Goal: Information Seeking & Learning: Learn about a topic

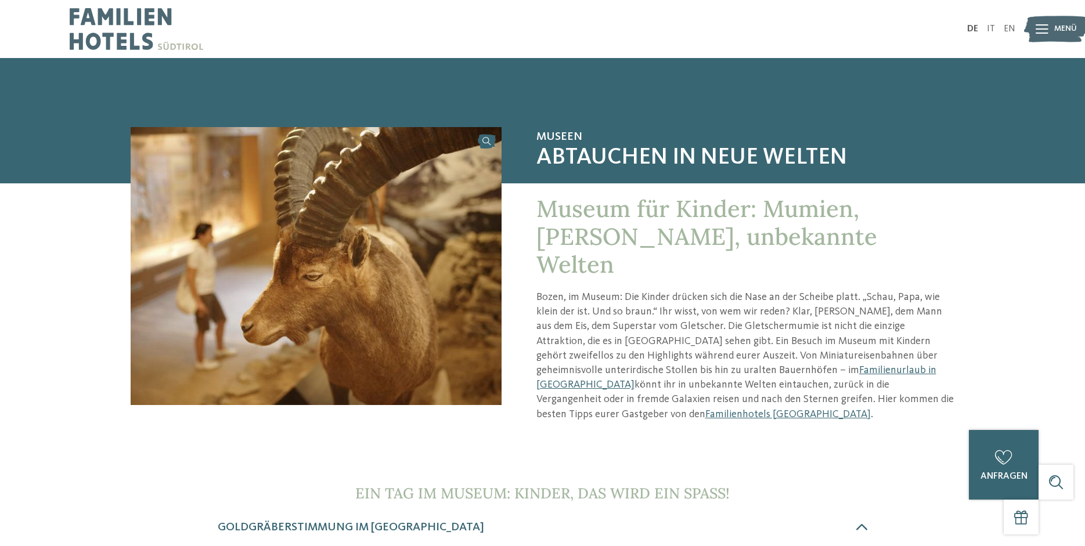
click at [492, 145] on img at bounding box center [316, 266] width 371 height 278
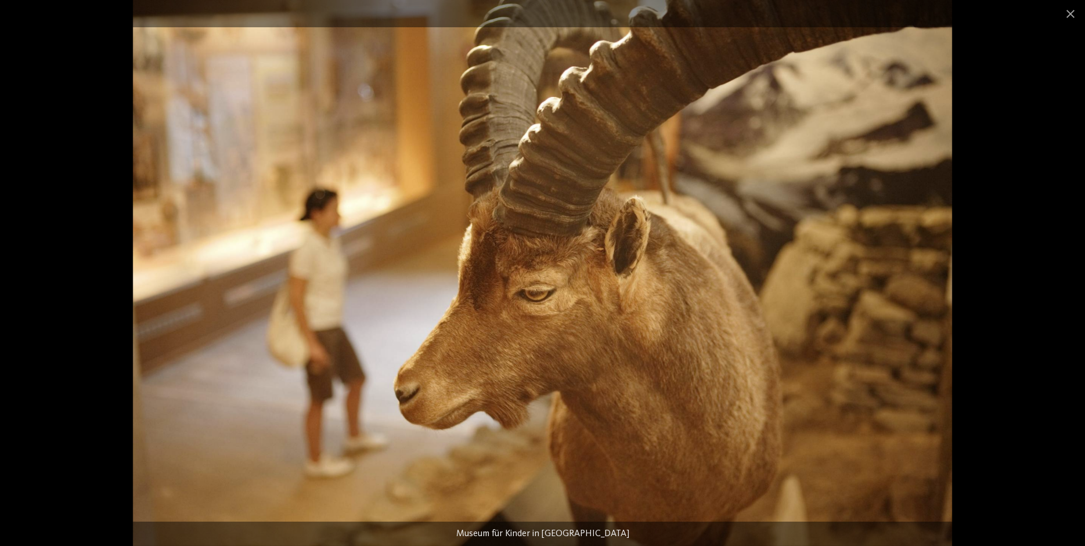
click at [1050, 73] on div at bounding box center [542, 273] width 1085 height 546
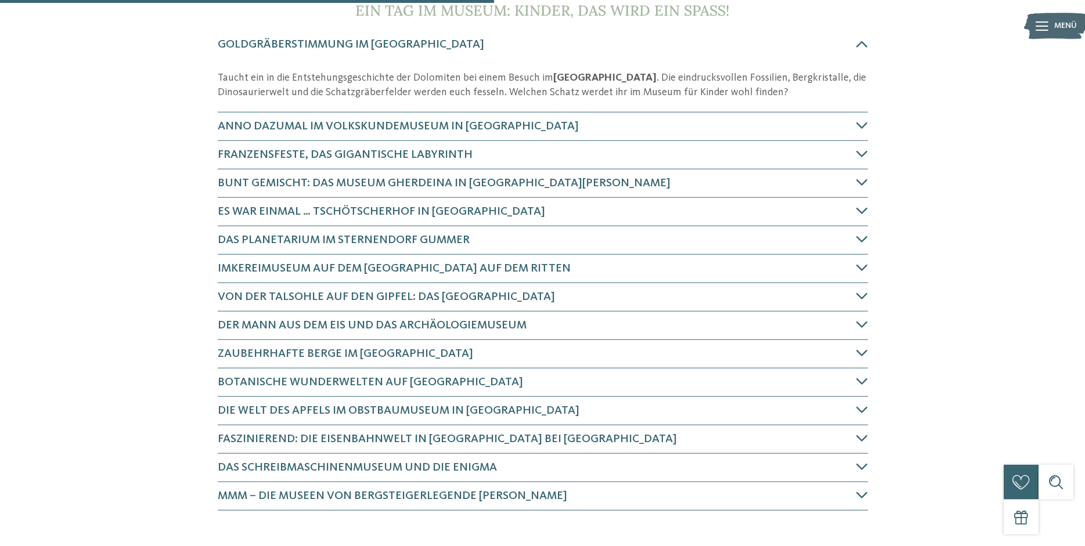
scroll to position [533, 0]
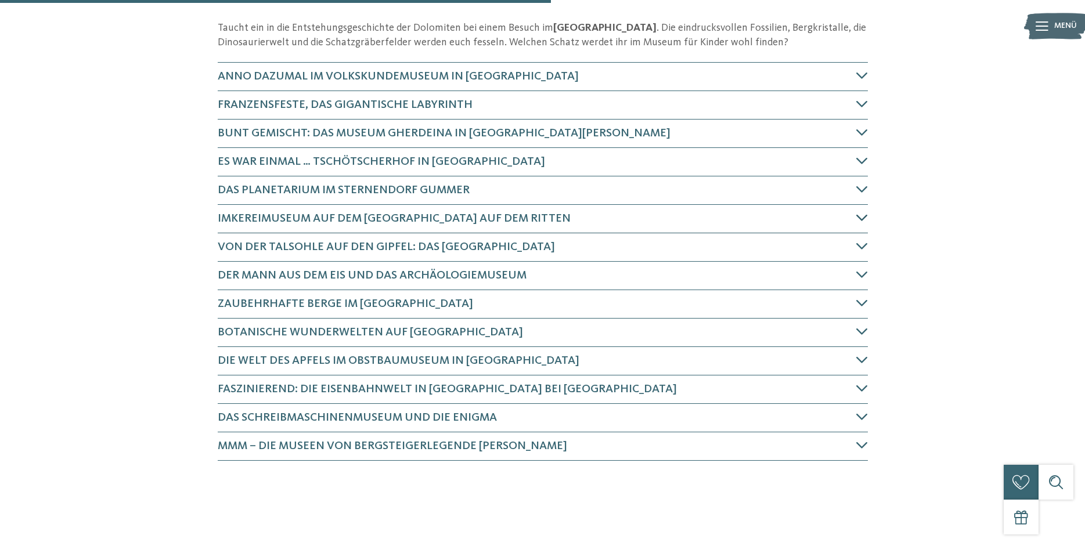
click at [263, 226] on h4 "Imkereimuseum auf dem [GEOGRAPHIC_DATA] auf dem Ritten" at bounding box center [537, 219] width 638 height 16
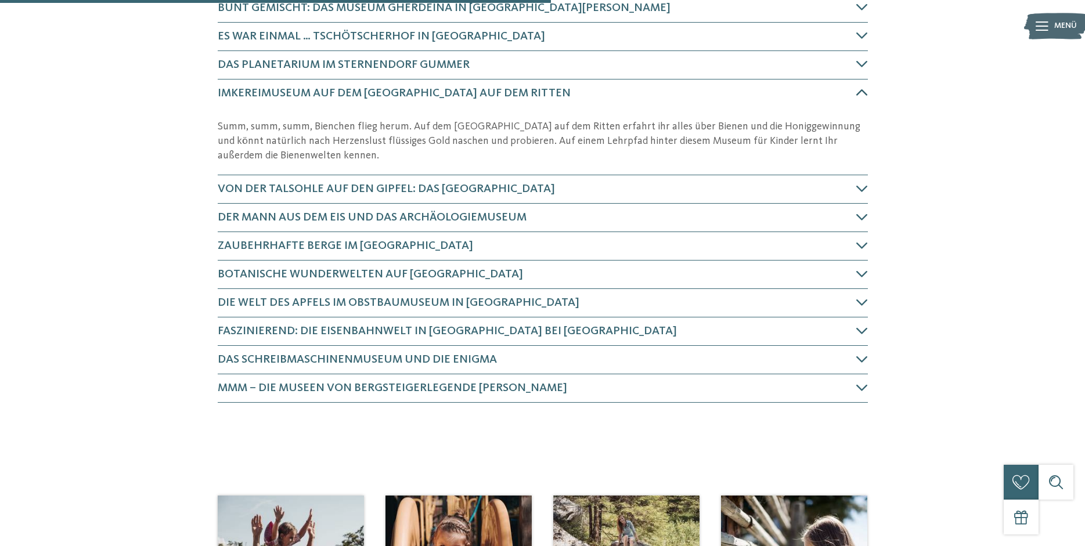
scroll to position [674, 0]
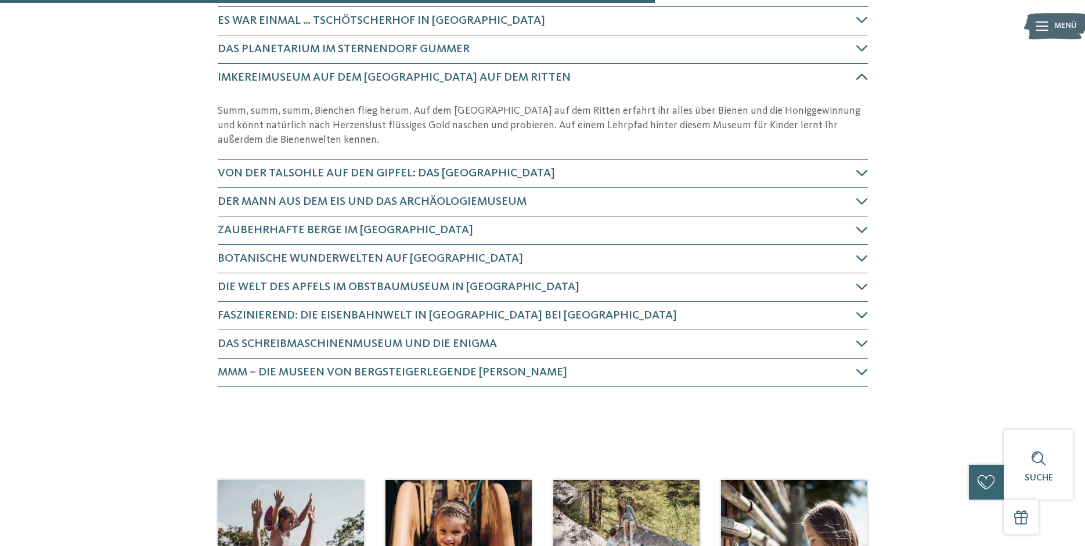
click at [318, 68] on div "Imkereimuseum auf dem [GEOGRAPHIC_DATA] auf dem Ritten" at bounding box center [543, 78] width 650 height 28
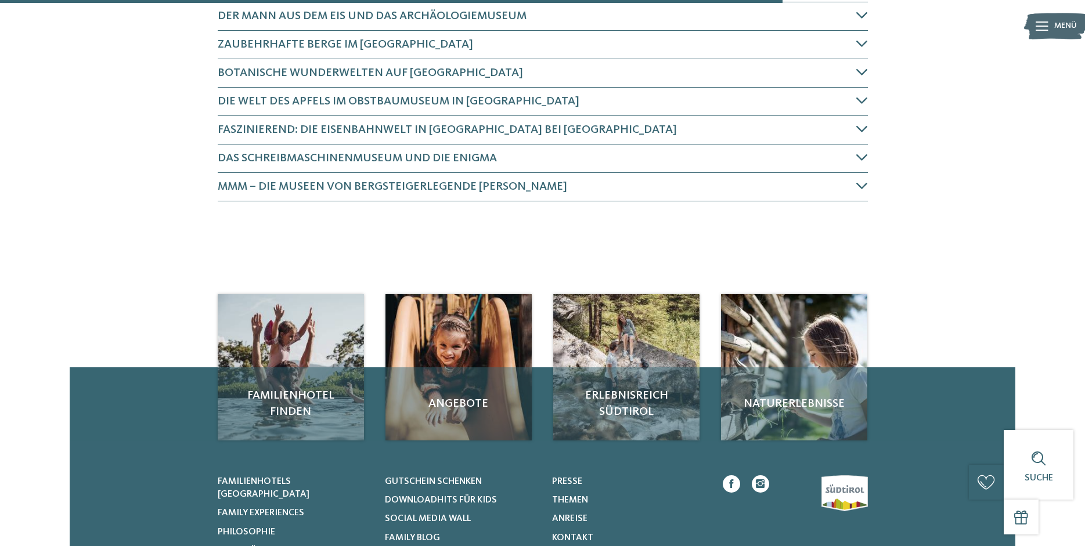
scroll to position [733, 0]
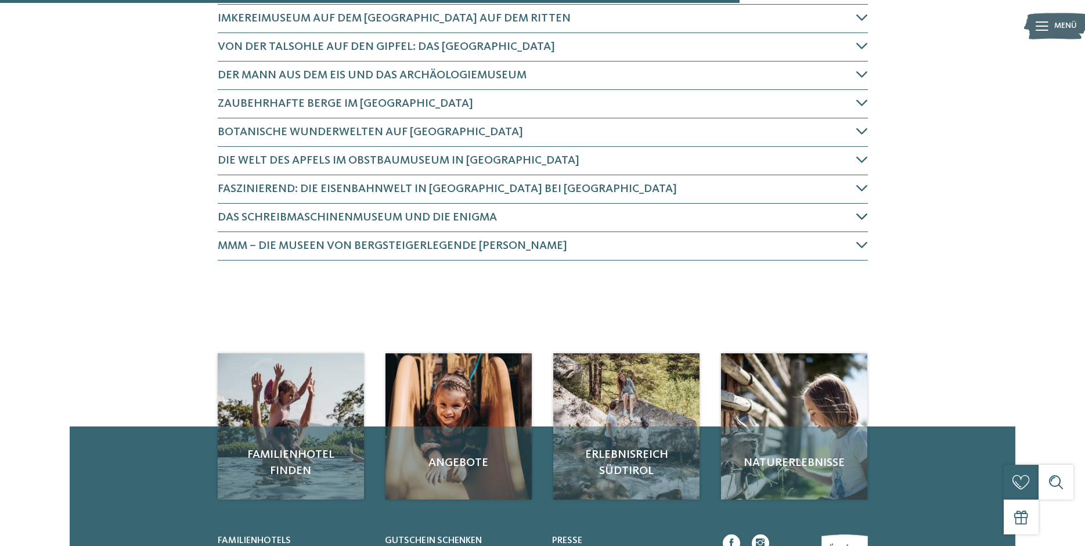
click at [327, 211] on h4 "Das Schreibmaschinenmuseum und die Enigma" at bounding box center [537, 218] width 638 height 16
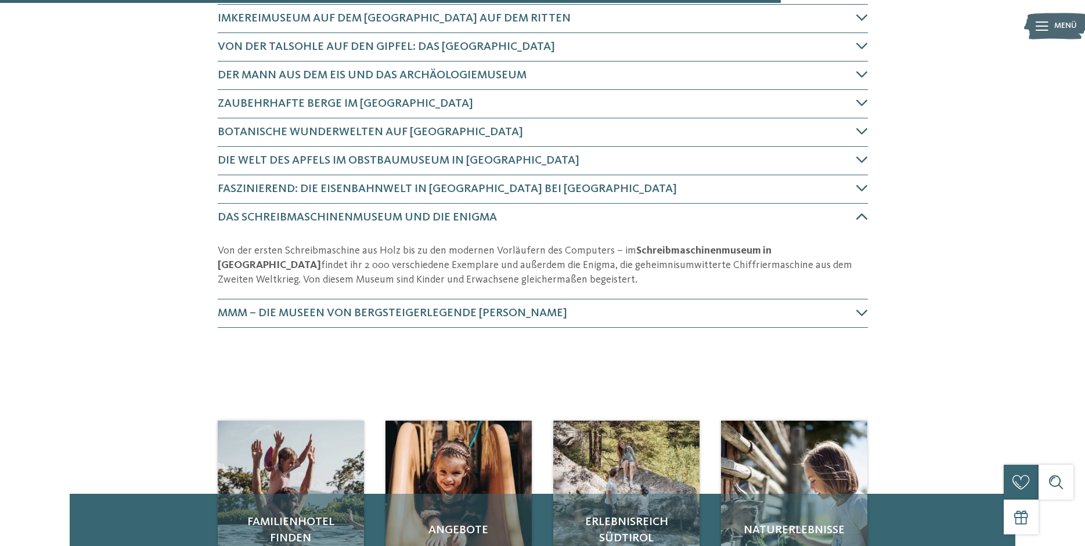
scroll to position [873, 0]
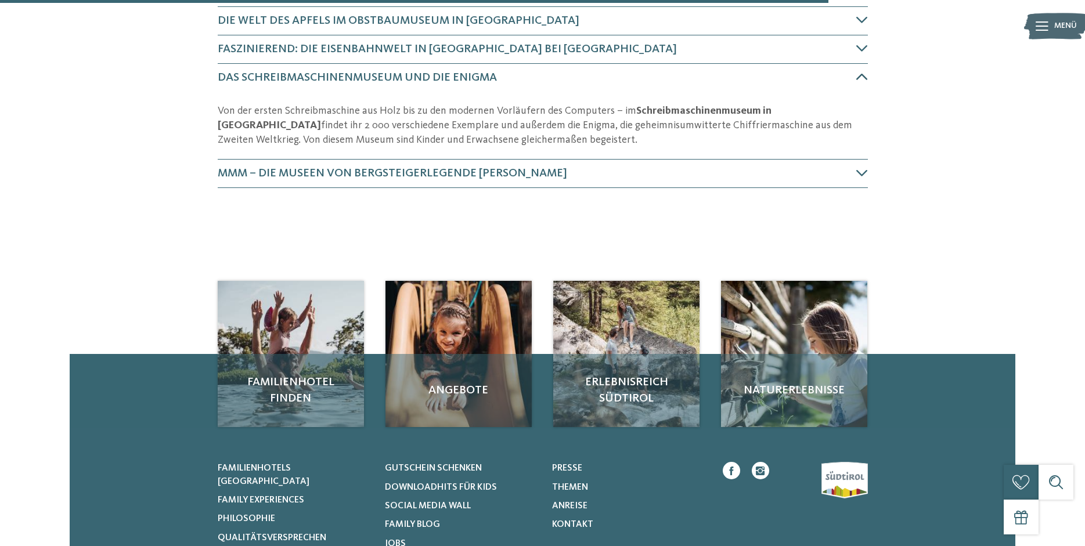
click at [338, 75] on span "Das Schreibmaschinenmuseum und die Enigma" at bounding box center [357, 78] width 279 height 12
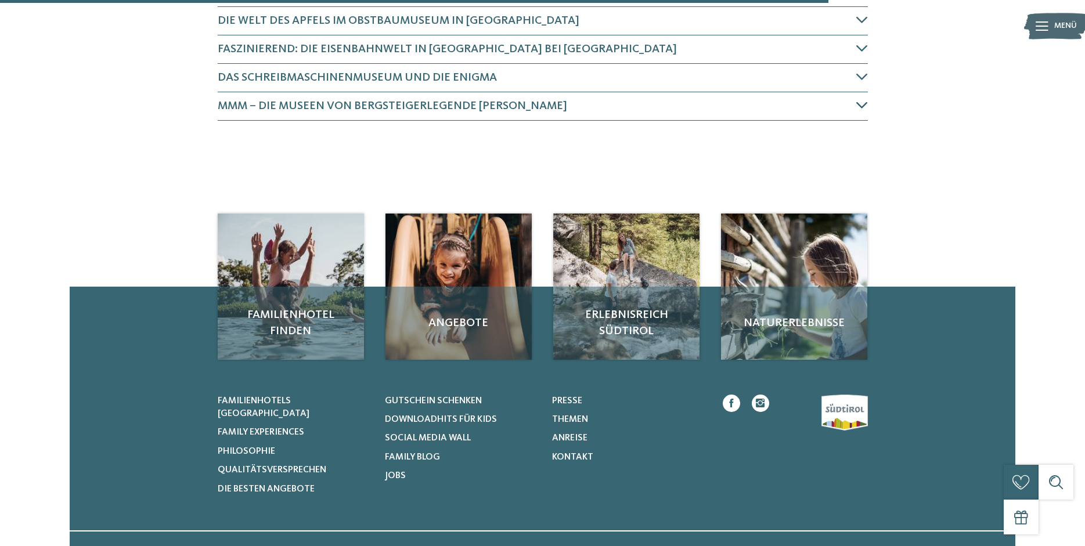
click at [338, 101] on span "MMM – die Museen von Bergsteigerlegende [PERSON_NAME]" at bounding box center [392, 106] width 349 height 12
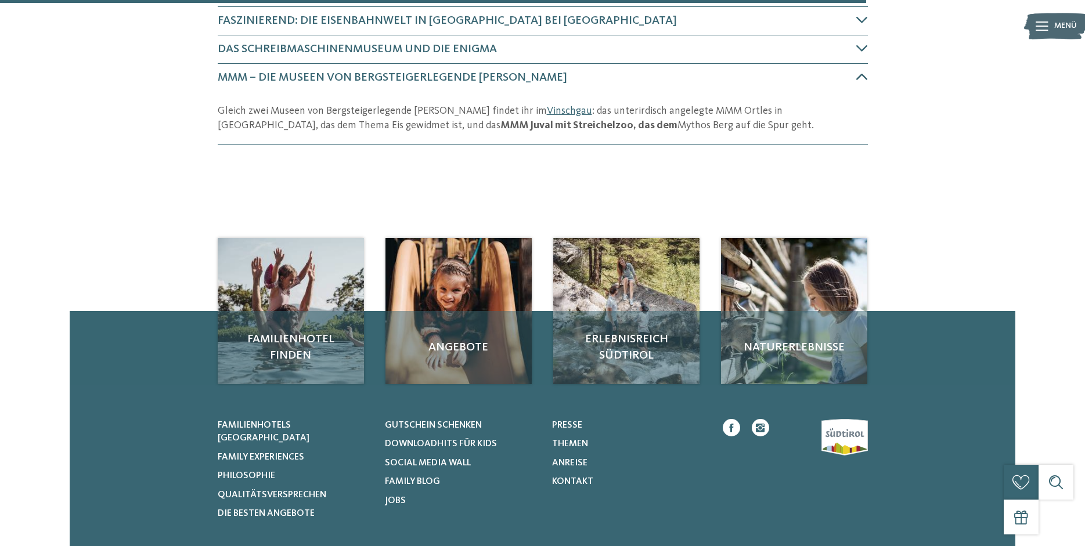
click at [350, 75] on span "MMM – die Museen von Bergsteigerlegende [PERSON_NAME]" at bounding box center [392, 78] width 349 height 12
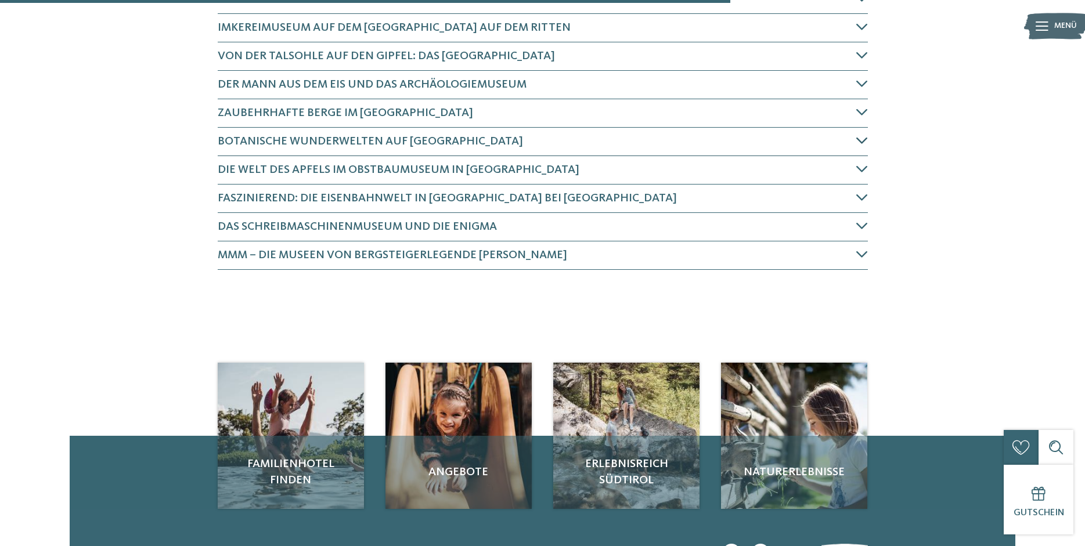
click at [342, 142] on span "Botanische Wunderwelten auf [GEOGRAPHIC_DATA]" at bounding box center [370, 142] width 305 height 12
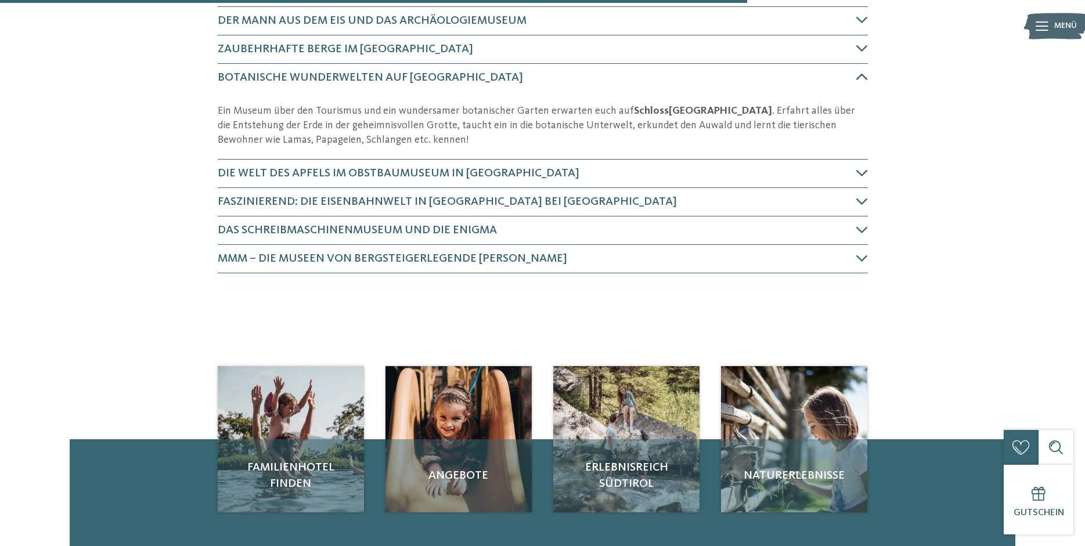
click at [361, 67] on div "Botanische Wunderwelten auf [GEOGRAPHIC_DATA]" at bounding box center [543, 78] width 650 height 28
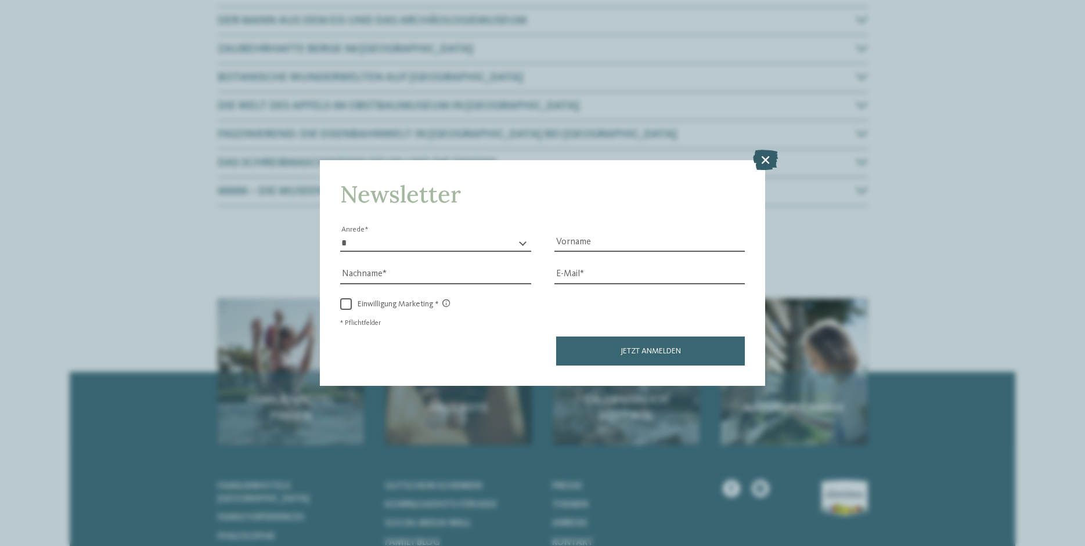
click at [772, 153] on icon at bounding box center [765, 160] width 25 height 20
